Goal: Task Accomplishment & Management: Use online tool/utility

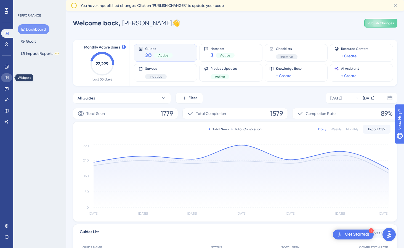
click at [6, 76] on icon at bounding box center [7, 77] width 4 height 3
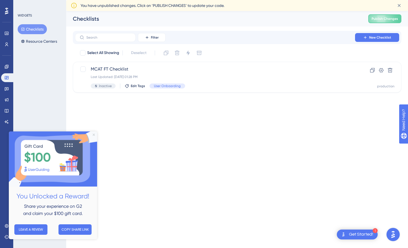
drag, startPoint x: 93, startPoint y: 135, endPoint x: 103, endPoint y: 268, distance: 132.7
click at [93, 135] on icon "Close Preview" at bounding box center [94, 135] width 2 height 2
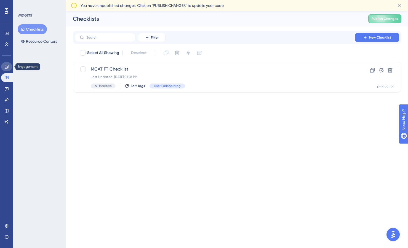
click at [7, 65] on icon at bounding box center [6, 67] width 4 height 4
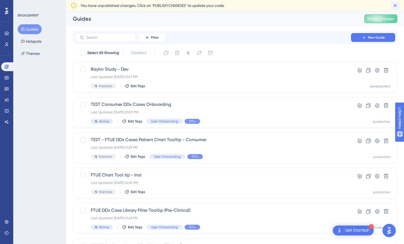
click at [396, 4] on icon at bounding box center [395, 6] width 6 height 6
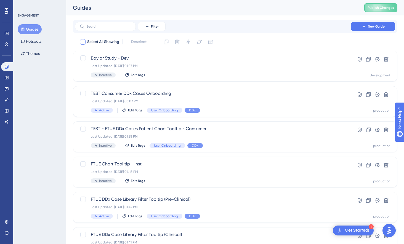
click at [113, 42] on span "Select All Showing" at bounding box center [103, 42] width 32 height 7
checkbox input "true"
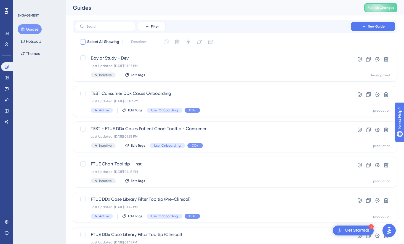
checkbox input "true"
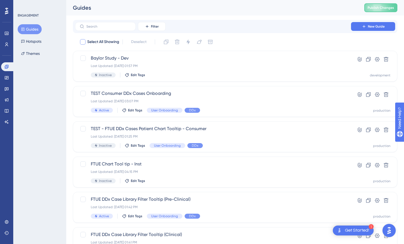
checkbox input "true"
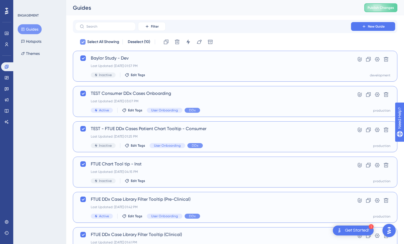
click at [113, 42] on span "Select All Showing" at bounding box center [103, 42] width 32 height 7
checkbox input "false"
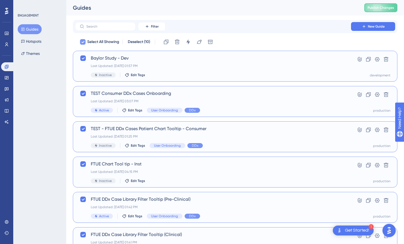
checkbox input "false"
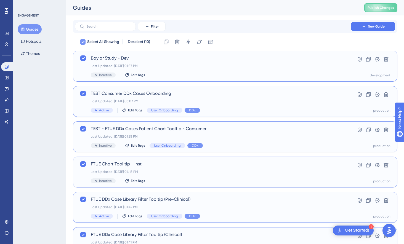
checkbox input "false"
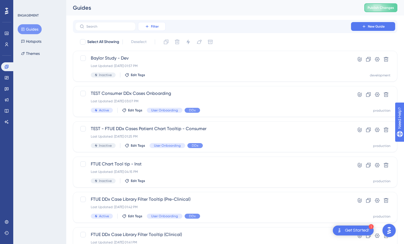
click at [153, 29] on button "Filter" at bounding box center [152, 26] width 28 height 9
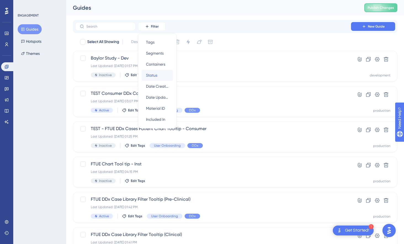
click at [156, 74] on span "Status" at bounding box center [151, 75] width 11 height 7
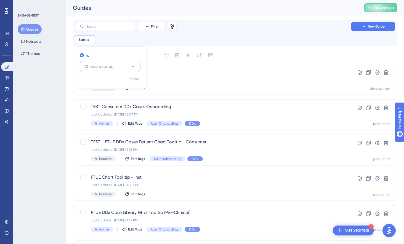
click at [128, 66] on button "Choose a status" at bounding box center [110, 66] width 61 height 11
click at [121, 86] on div "Active Active" at bounding box center [110, 83] width 54 height 11
click at [120, 81] on div "Active Active" at bounding box center [110, 83] width 54 height 11
click at [108, 84] on div "Active Active" at bounding box center [110, 83] width 54 height 11
click at [100, 87] on button "Active Active" at bounding box center [110, 83] width 54 height 11
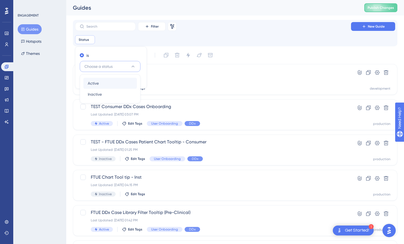
click at [100, 87] on div "Done" at bounding box center [110, 81] width 71 height 14
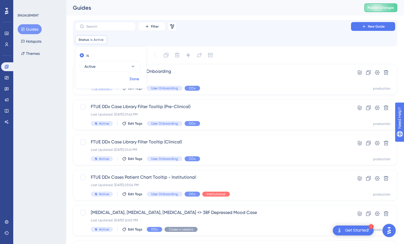
click at [129, 80] on button "Done" at bounding box center [134, 79] width 15 height 10
click at [121, 25] on input "text" at bounding box center [108, 27] width 45 height 4
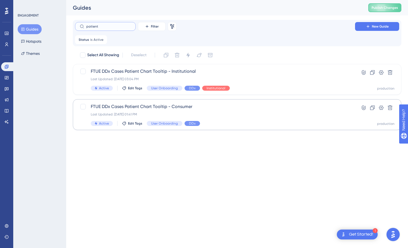
type input "patient"
click at [167, 110] on span "FTUE DDx Cases Patient Chart Tooltip - Consumer" at bounding box center [215, 106] width 249 height 7
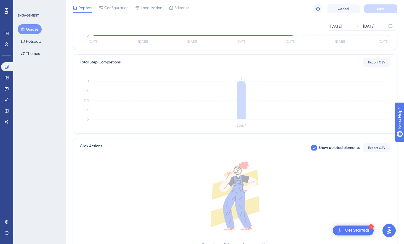
scroll to position [62, 0]
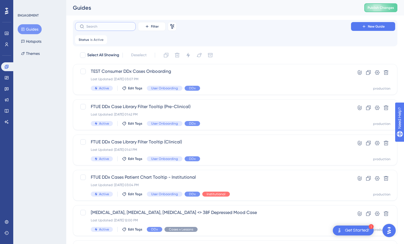
click at [122, 28] on input "text" at bounding box center [108, 27] width 45 height 4
click at [117, 26] on input "text" at bounding box center [108, 27] width 45 height 4
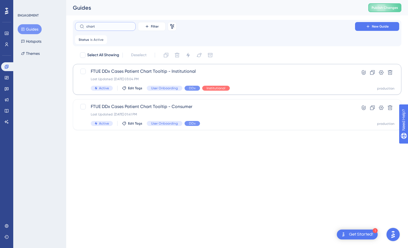
type input "chart"
click at [157, 70] on span "FTUE DDx Cases Patient Chart Tooltip - Institutional" at bounding box center [215, 71] width 249 height 7
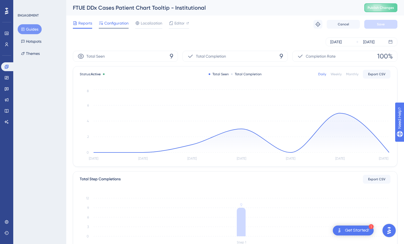
click at [124, 26] on span "Configuration" at bounding box center [116, 23] width 24 height 7
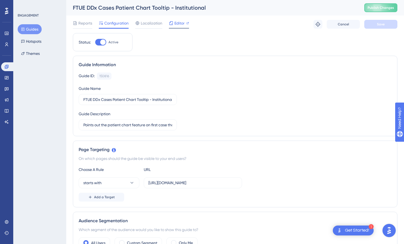
click at [175, 26] on span "Editor" at bounding box center [179, 23] width 10 height 7
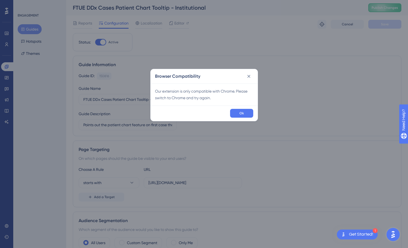
click at [146, 48] on div "Browser Compatibility Our extension is only compatible with Chrome. Please swit…" at bounding box center [204, 124] width 408 height 248
